Goal: Task Accomplishment & Management: Use online tool/utility

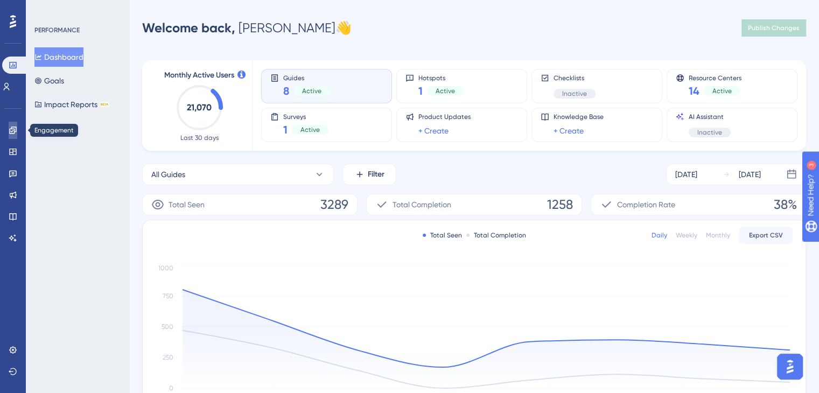
click at [9, 132] on icon at bounding box center [13, 130] width 9 height 9
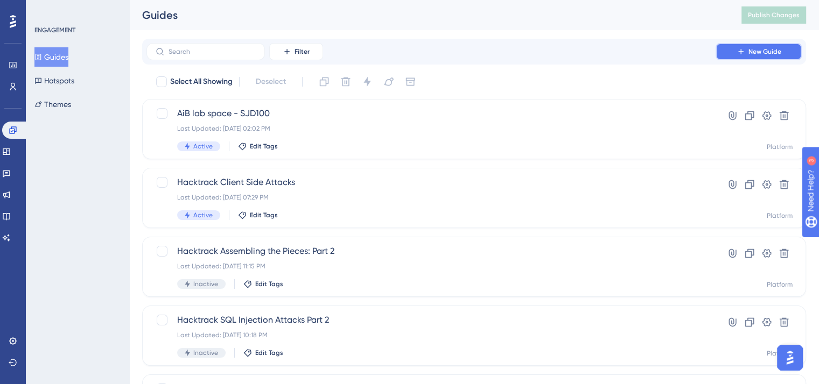
click at [754, 54] on span "New Guide" at bounding box center [764, 51] width 33 height 9
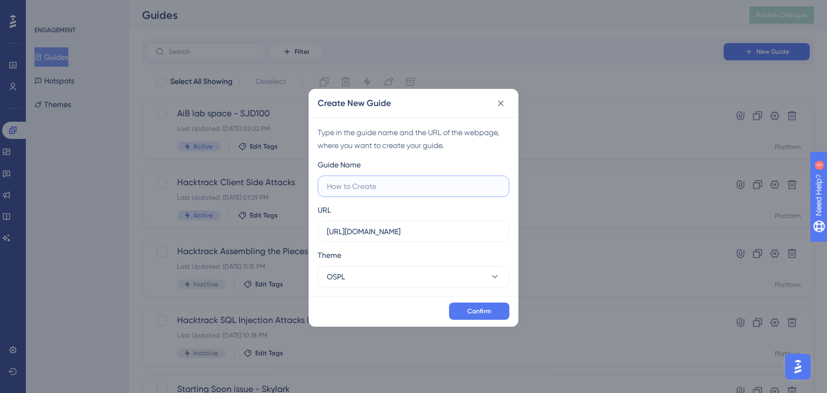
paste input "MY KALI AND MY WINDOWS"
type input "MY KALI AND MY WINDOWS scheduled maintenance"
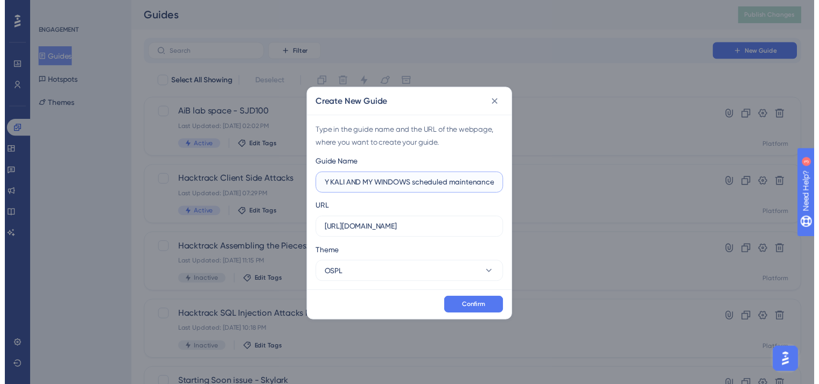
scroll to position [0, 0]
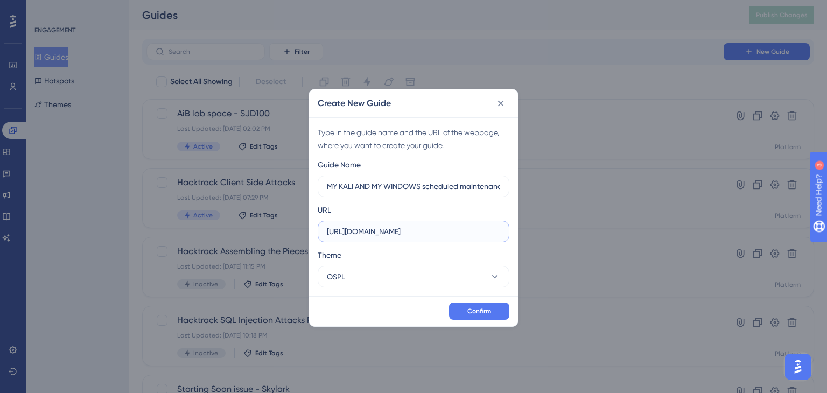
click at [421, 229] on input "[URL][DOMAIN_NAME]" at bounding box center [413, 232] width 173 height 12
paste input "/dashboard"
type input "[URL][DOMAIN_NAME]"
click at [479, 308] on span "Confirm" at bounding box center [479, 311] width 24 height 9
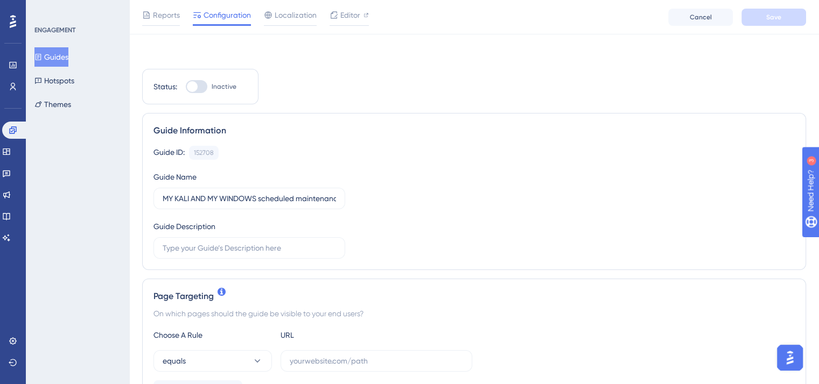
scroll to position [108, 0]
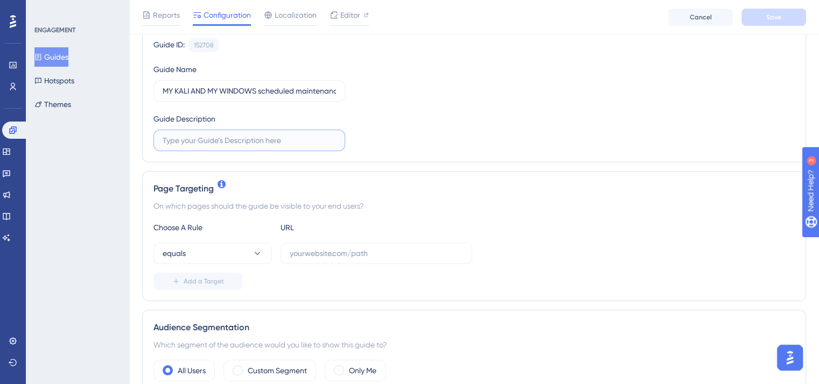
click at [235, 145] on input "text" at bounding box center [249, 141] width 173 height 12
click at [246, 139] on input "text" at bounding box center [249, 141] width 173 height 12
paste input "cheduled maintenance for MY KALI AND MY WINDOWS"
type input "cheduled maintenance for MY KALI AND MY WINDOWS"
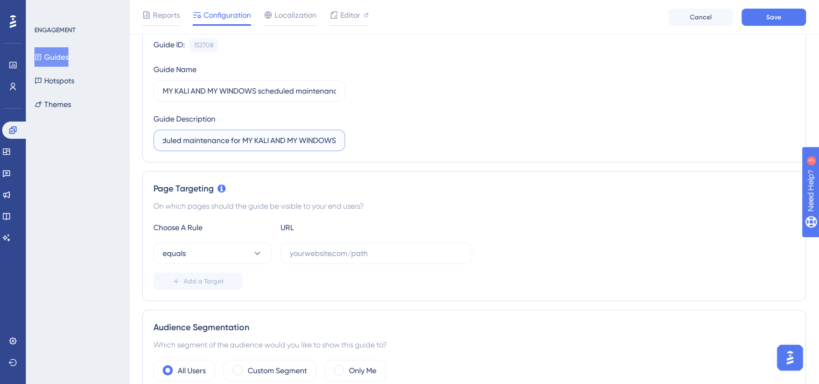
scroll to position [0, 0]
click at [336, 257] on input "text" at bounding box center [376, 254] width 173 height 12
paste input "[URL][DOMAIN_NAME]"
type input "[URL][DOMAIN_NAME]"
click at [244, 253] on button "equals" at bounding box center [212, 254] width 118 height 22
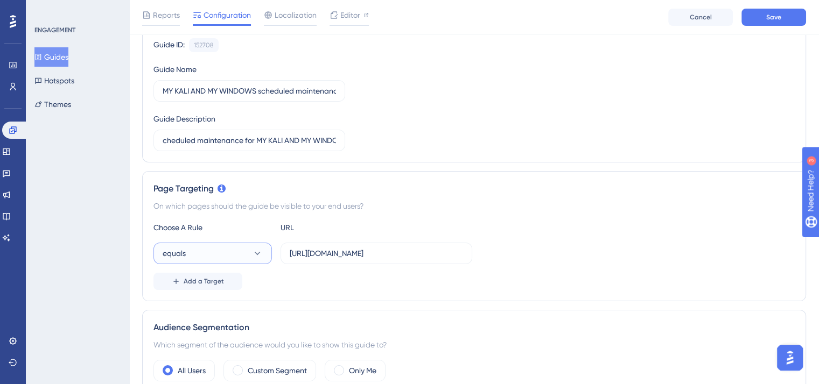
scroll to position [265, 0]
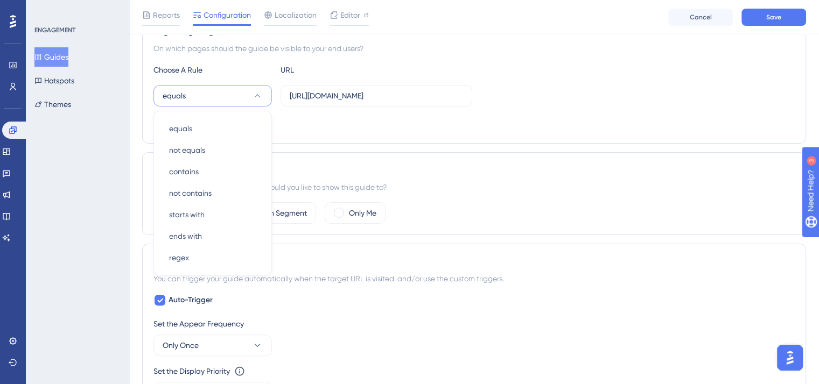
click at [617, 67] on div "Choose A Rule URL" at bounding box center [473, 70] width 641 height 13
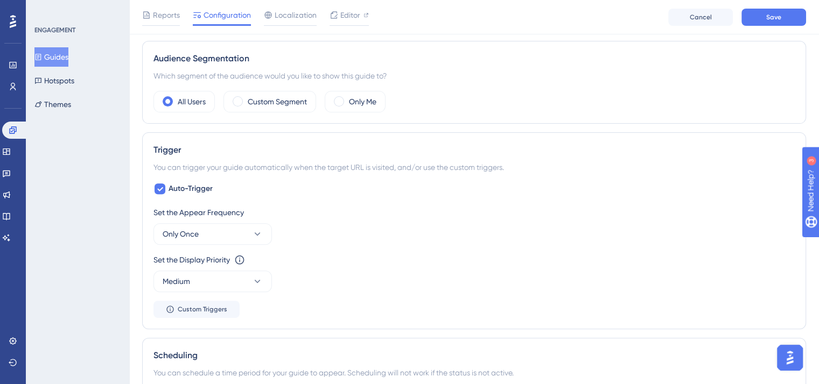
scroll to position [431, 0]
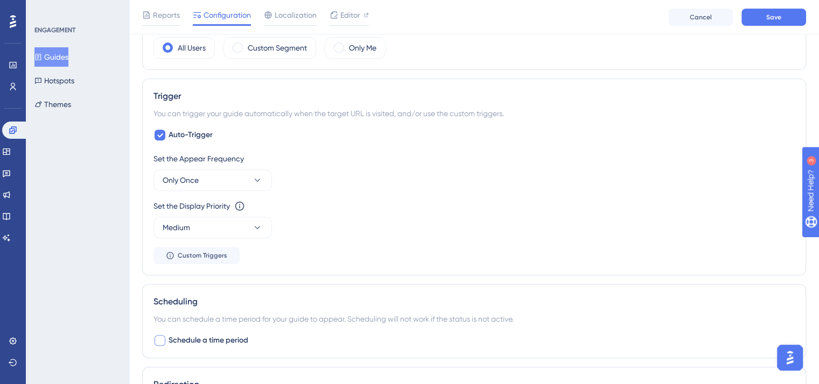
drag, startPoint x: 161, startPoint y: 345, endPoint x: 174, endPoint y: 337, distance: 14.8
click at [162, 345] on div at bounding box center [159, 340] width 13 height 13
checkbox input "true"
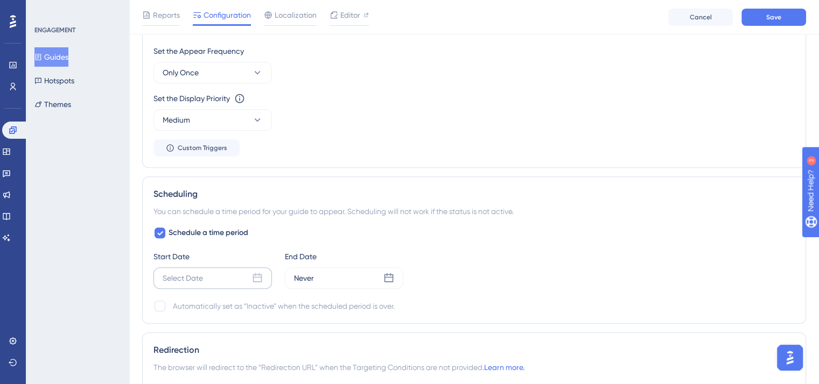
click at [220, 276] on div "Select Date" at bounding box center [212, 279] width 118 height 22
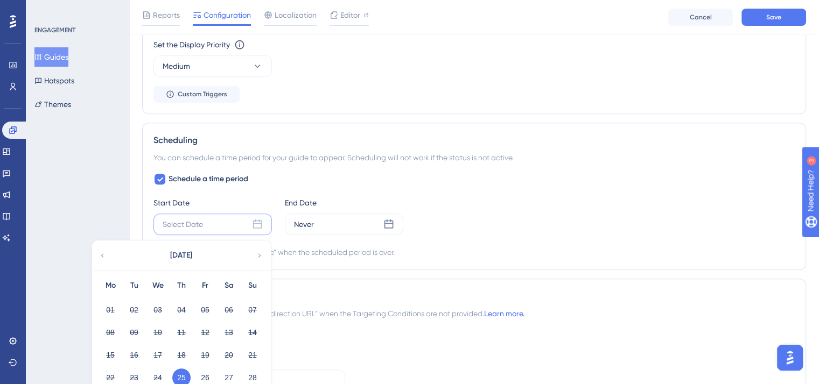
scroll to position [700, 0]
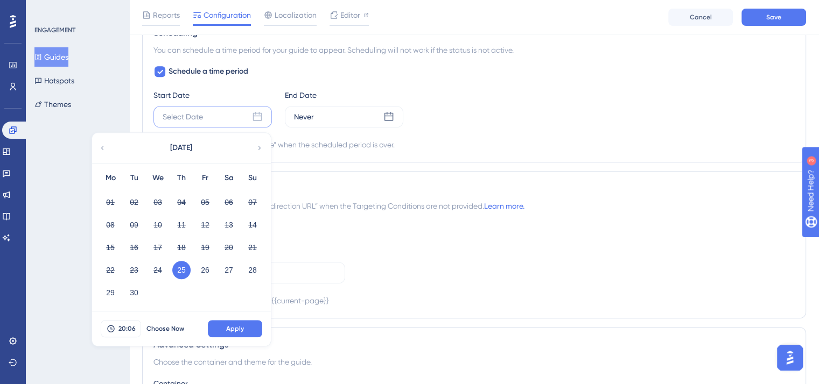
click at [179, 269] on button "25" at bounding box center [181, 270] width 18 height 18
click at [235, 326] on span "Apply" at bounding box center [235, 329] width 18 height 9
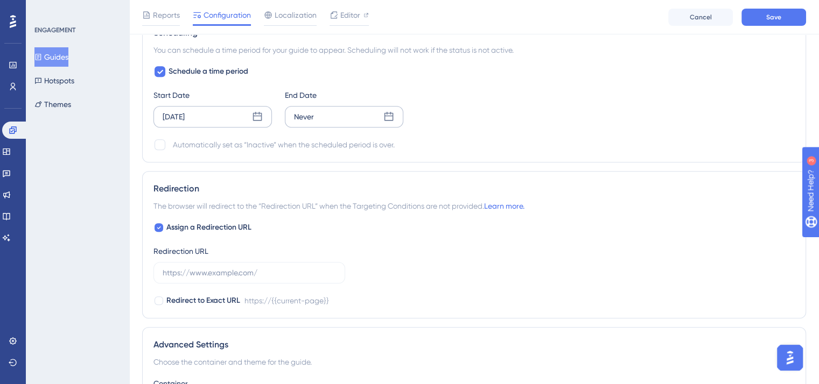
click at [381, 115] on div "Never" at bounding box center [344, 117] width 118 height 22
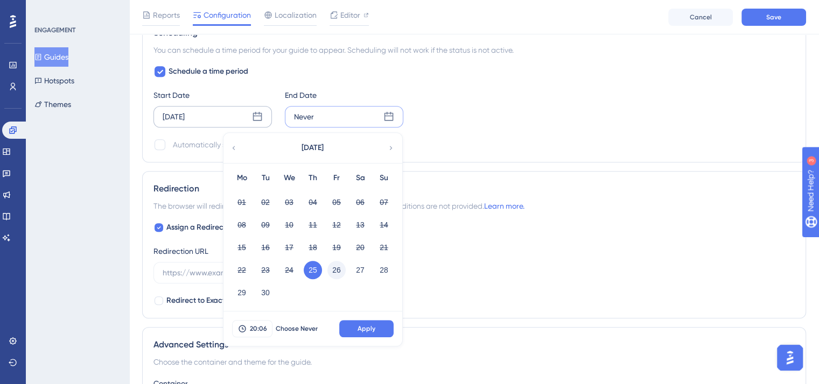
click at [339, 270] on button "26" at bounding box center [336, 270] width 18 height 18
click at [362, 330] on span "Apply" at bounding box center [366, 329] width 18 height 9
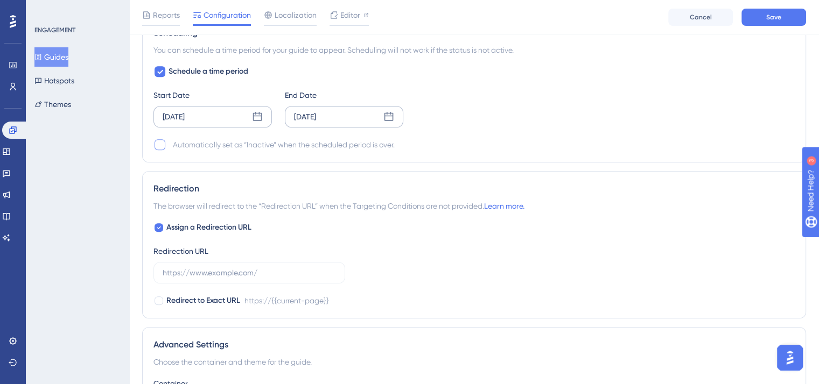
click at [159, 146] on div at bounding box center [159, 144] width 11 height 11
checkbox input "true"
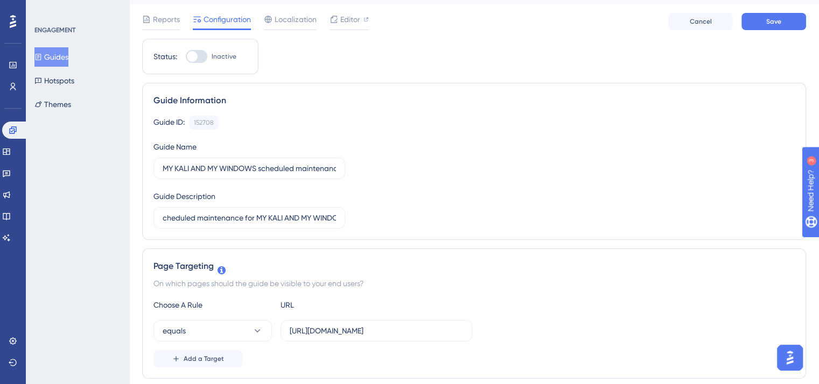
scroll to position [0, 0]
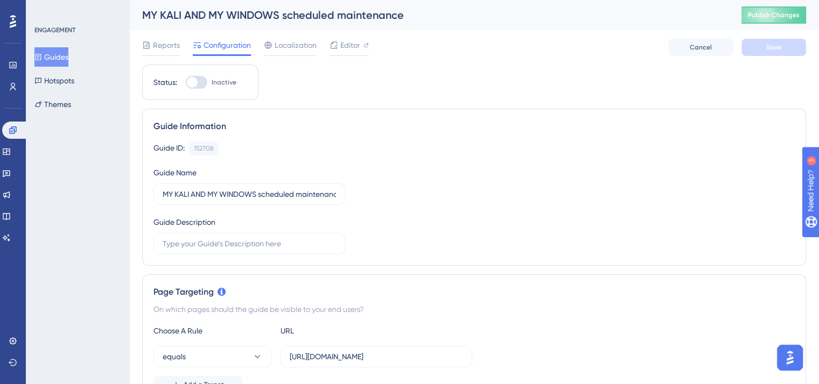
click at [193, 90] on div "Status: Inactive" at bounding box center [200, 83] width 116 height 36
drag, startPoint x: 200, startPoint y: 84, endPoint x: 345, endPoint y: 124, distance: 149.7
click at [201, 84] on div at bounding box center [197, 82] width 22 height 13
click at [186, 83] on input "Inactive" at bounding box center [185, 82] width 1 height 1
checkbox input "true"
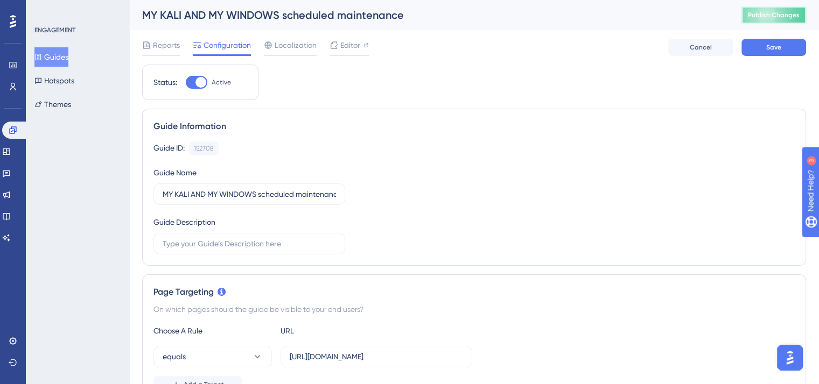
drag, startPoint x: 767, startPoint y: 17, endPoint x: 769, endPoint y: 33, distance: 16.8
click at [767, 16] on span "Publish Changes" at bounding box center [774, 15] width 52 height 9
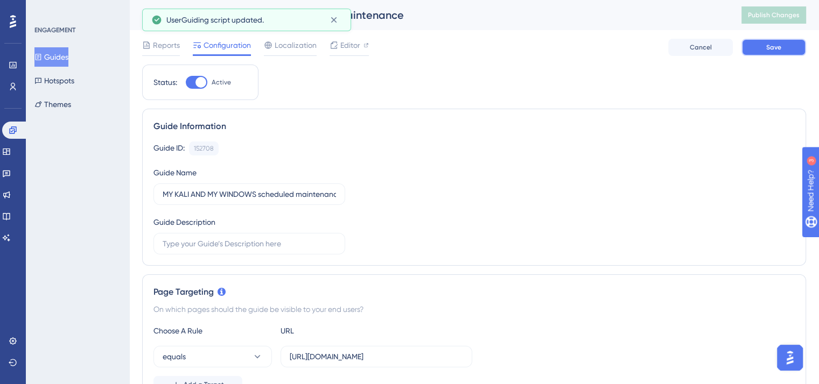
click at [776, 48] on span "Save" at bounding box center [773, 47] width 15 height 9
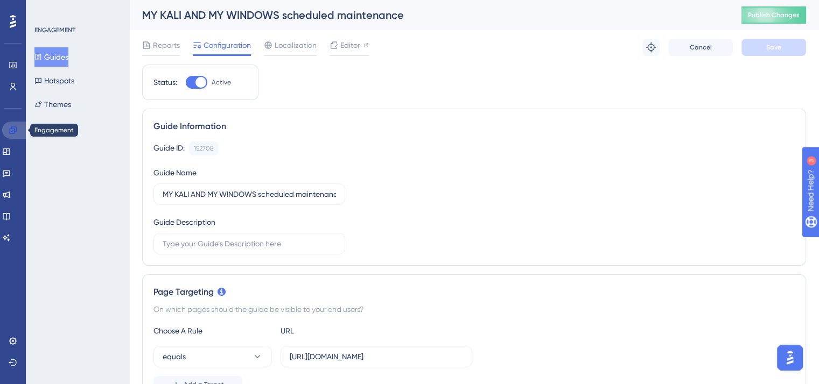
click at [7, 135] on link at bounding box center [15, 130] width 26 height 17
